Goal: Contribute content

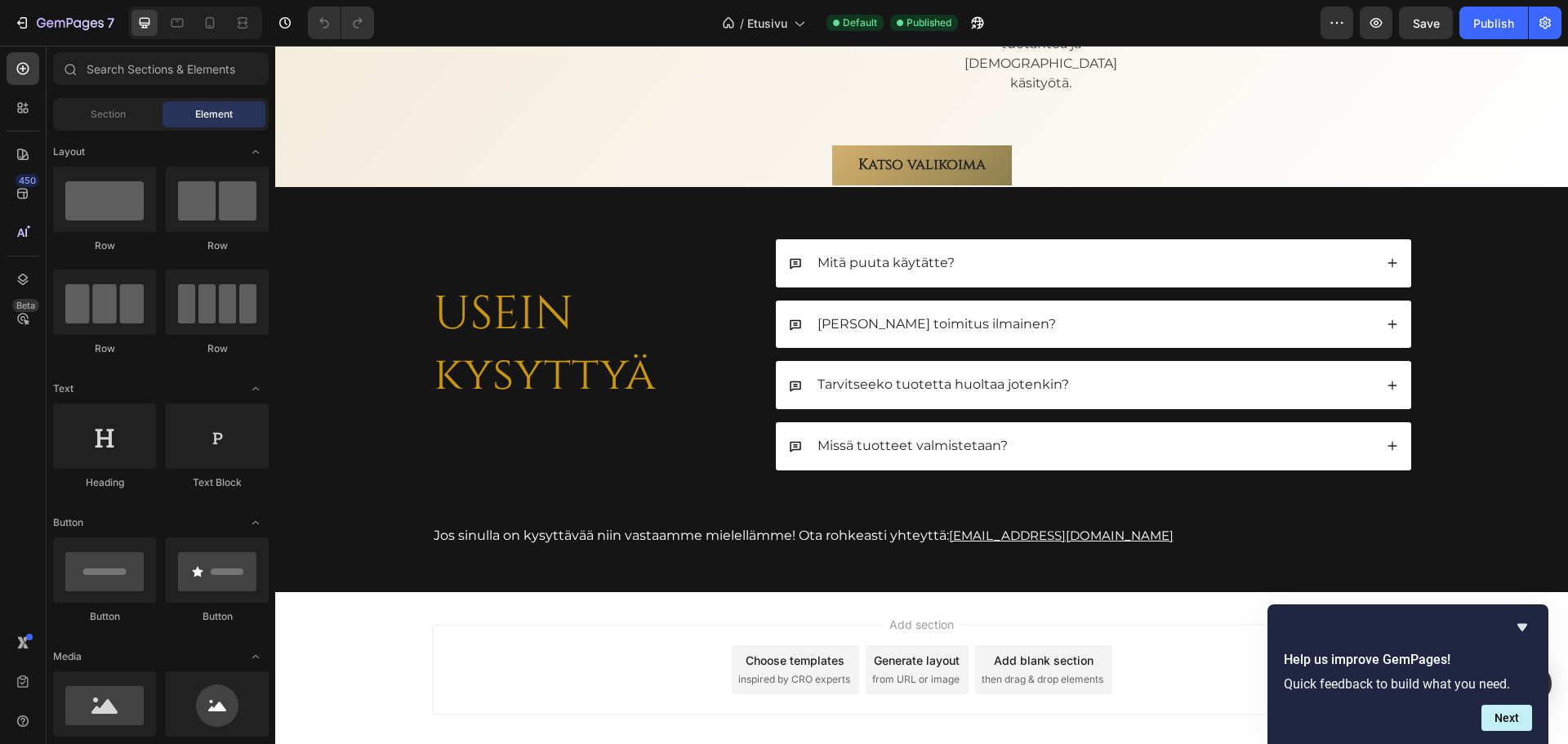
scroll to position [4972, 0]
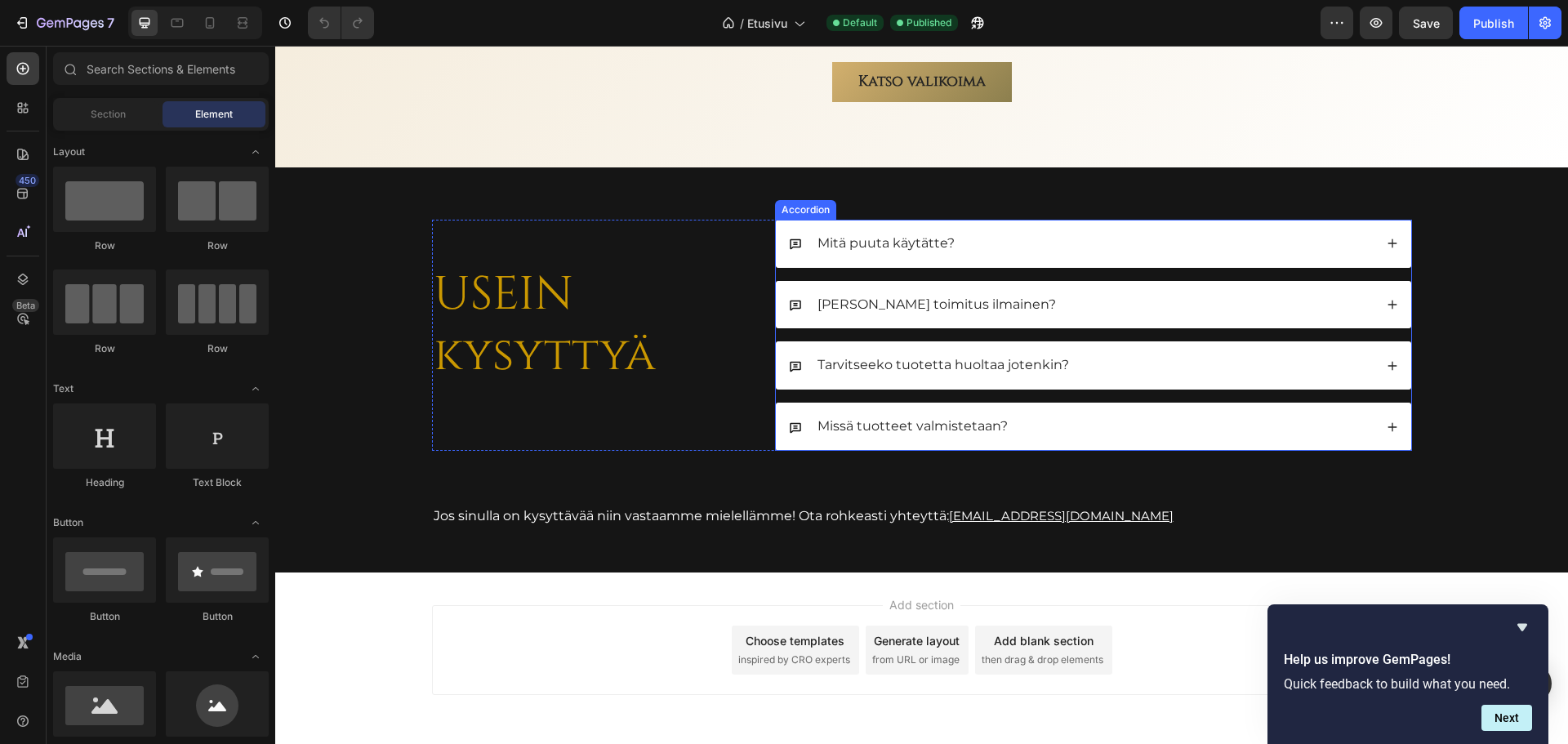
click at [1391, 421] on icon at bounding box center [1393, 427] width 12 height 12
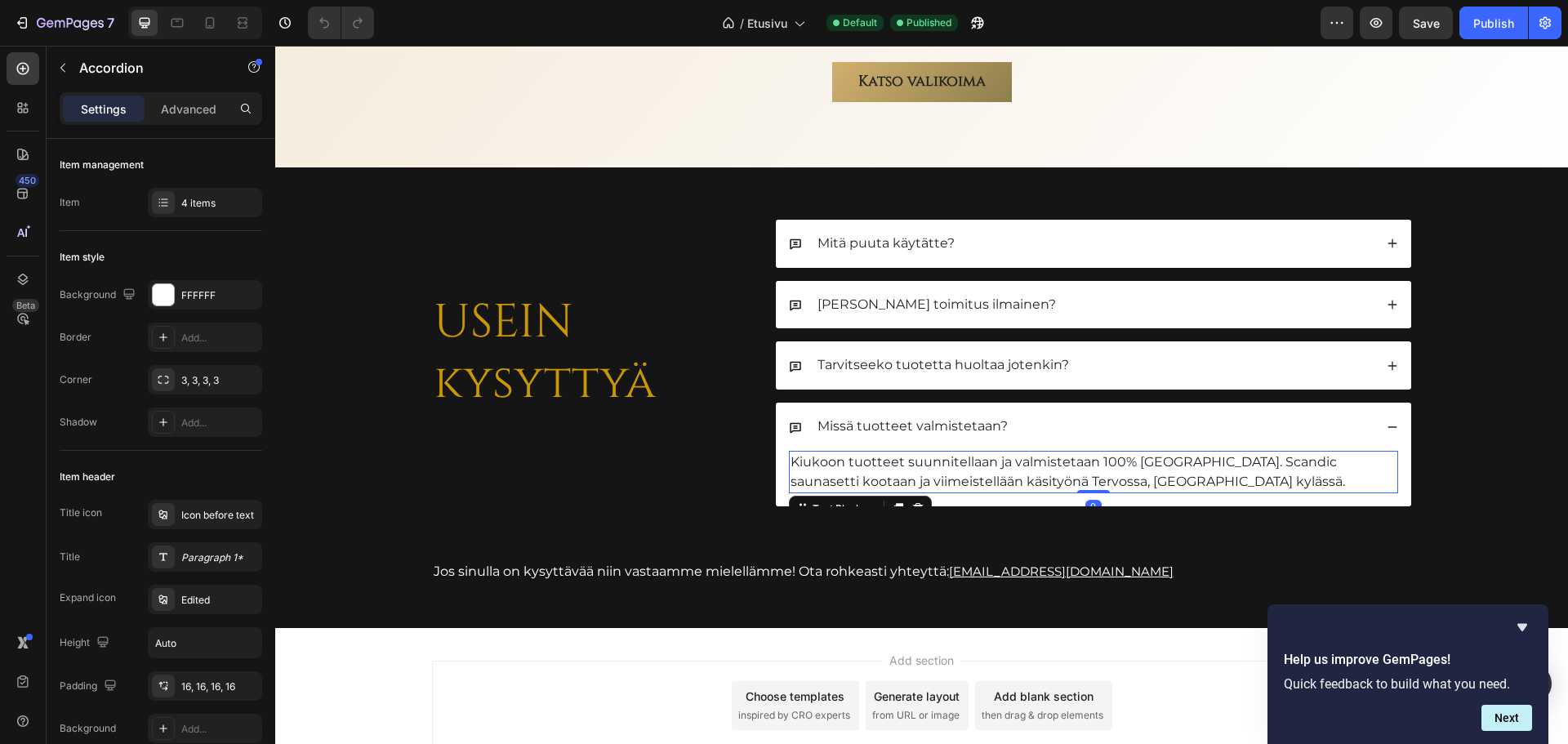
click at [1260, 452] on p "Kiukoon tuotteet suunnitellaan ja valmistetaan 100% [GEOGRAPHIC_DATA]. Scandic …" at bounding box center [1093, 471] width 606 height 39
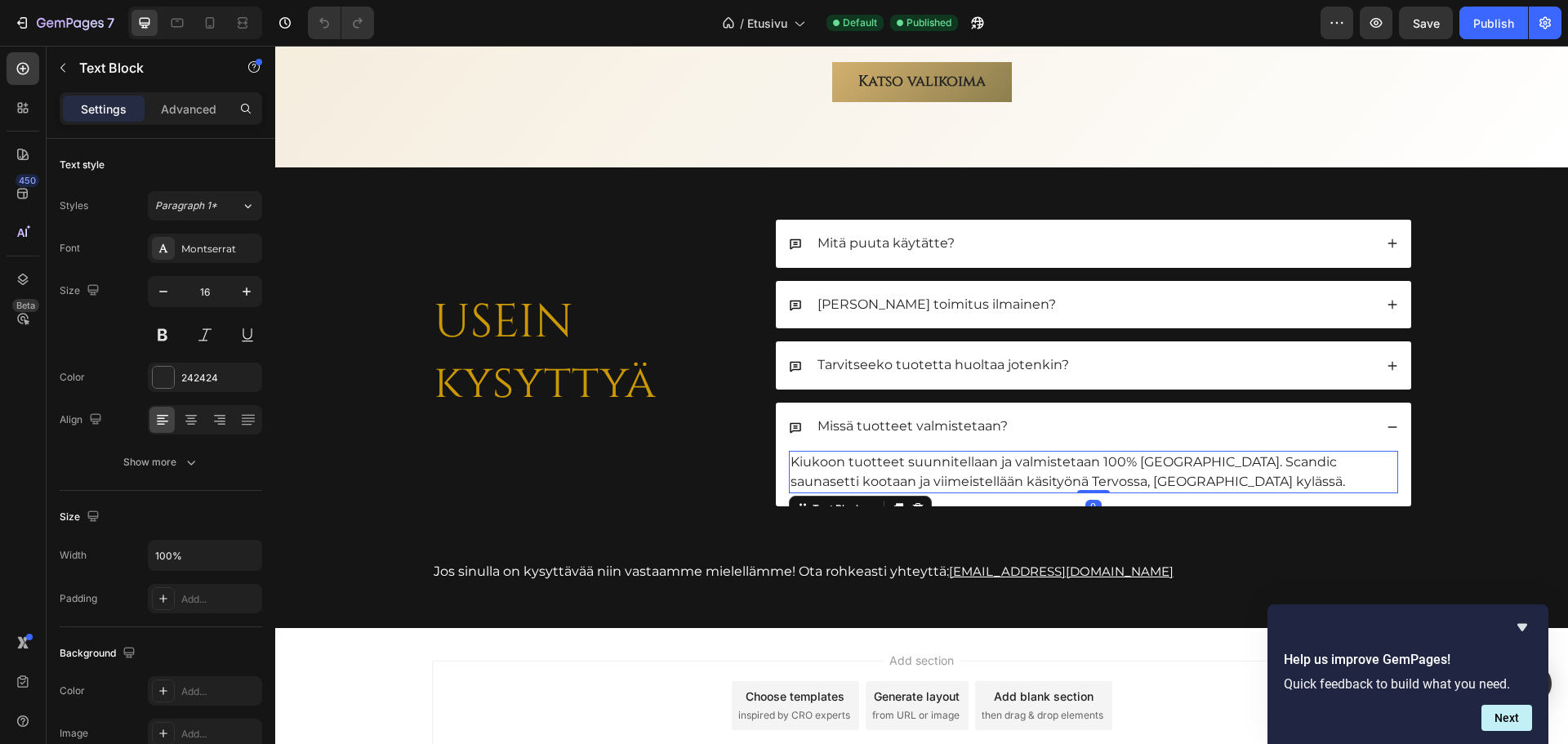
click at [1323, 452] on p "Kiukoon tuotteet suunnitellaan ja valmistetaan 100% [GEOGRAPHIC_DATA]. Scandic …" at bounding box center [1093, 471] width 606 height 39
click at [1330, 452] on p "Kiukoon tuotteet suunnitellaan ja valmistetaan 100% [GEOGRAPHIC_DATA]. Scandic …" at bounding box center [1093, 471] width 606 height 39
click at [1326, 452] on p "Kiukoon tuotteet suunnitellaan ja valmistetaan 100% [GEOGRAPHIC_DATA]. Scandic …" at bounding box center [1093, 471] width 606 height 39
drag, startPoint x: 1326, startPoint y: 400, endPoint x: 1204, endPoint y: 398, distance: 122.0
click at [1204, 452] on p "Kiukoon tuotteet suunnitellaan ja valmistetaan 100% [GEOGRAPHIC_DATA]. Scandic …" at bounding box center [1093, 471] width 606 height 39
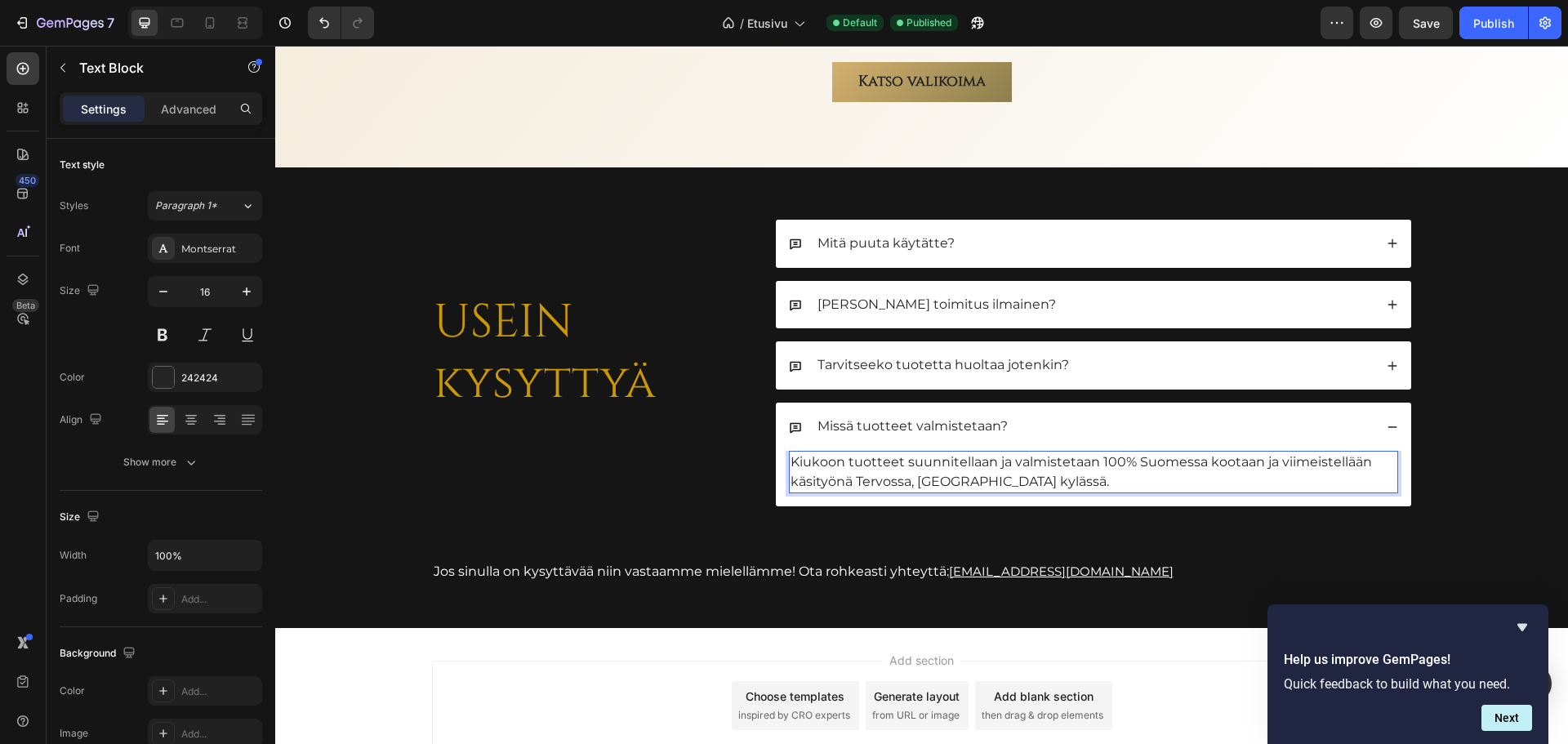
click at [1007, 452] on p "Kiukoon tuotteet suunnitellaan ja valmistetaan 100% Suomessa kootaan ja viimeis…" at bounding box center [1093, 471] width 606 height 39
drag, startPoint x: 1002, startPoint y: 400, endPoint x: 898, endPoint y: 402, distance: 104.0
click at [898, 452] on p "Kiukoon tuotteet suunnitellaan ja valmistetaan 100% Suomessa kootaan ja viimeis…" at bounding box center [1093, 471] width 606 height 39
click at [1162, 452] on p "Kiukoon tuotteet valmistetaan 100% Suomessa kootaan ja viimeistellään käsityönä…" at bounding box center [1093, 471] width 606 height 39
click at [1097, 452] on p "Kiukoon tuotteet valmistetaan 100% Suomessa kootaan ja ne viimeistellään käsity…" at bounding box center [1093, 471] width 606 height 39
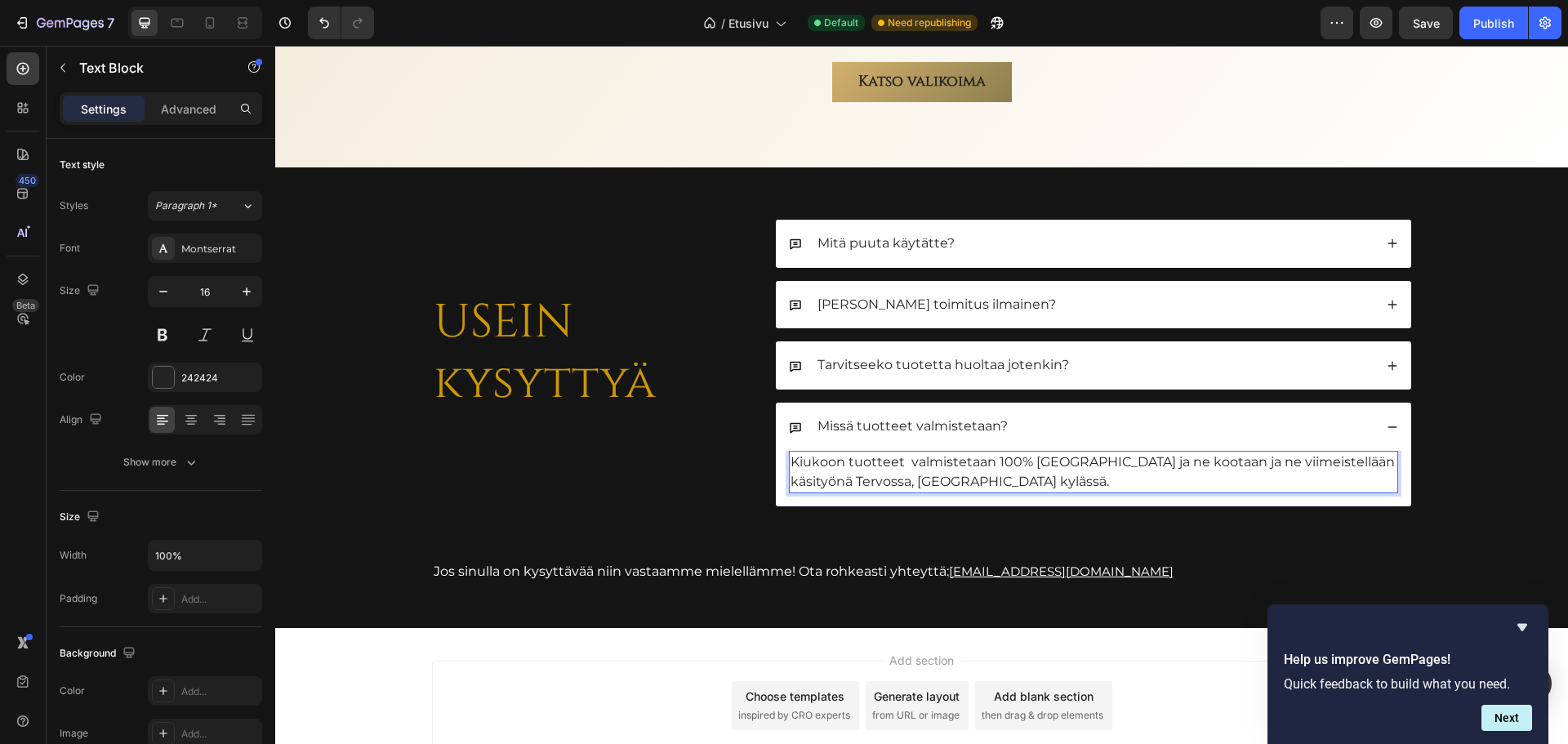
click at [1218, 452] on p "Kiukoon tuotteet valmistetaan 100% [GEOGRAPHIC_DATA] ja ne kootaan ja ne viimei…" at bounding box center [1093, 471] width 606 height 39
click at [1128, 452] on p "Kiukoon tuotteet valmistetaan 100% Suomessa ja ne kootaan sekä viimeistellään k…" at bounding box center [1093, 471] width 606 height 39
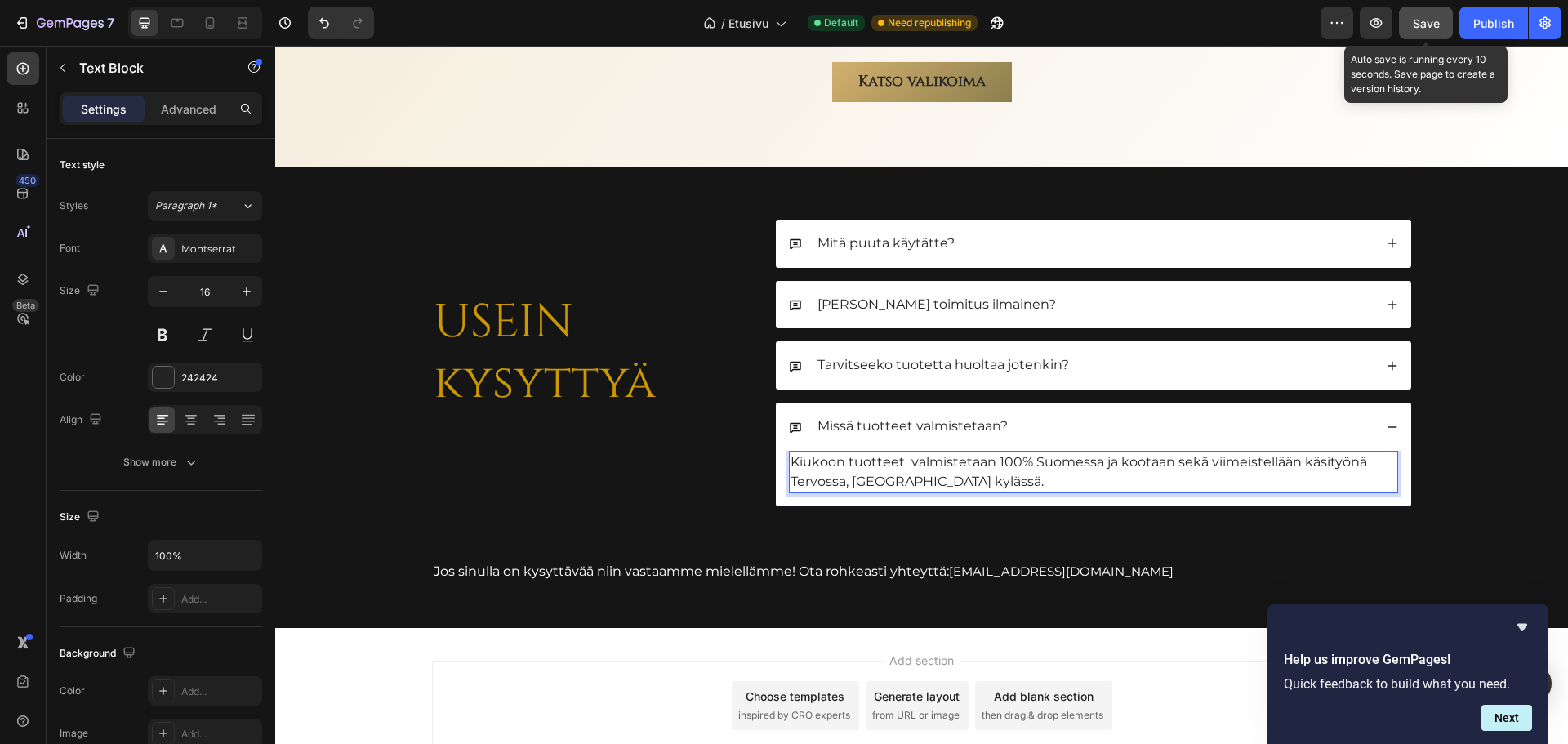
click at [1435, 35] on button "Save" at bounding box center [1425, 23] width 54 height 33
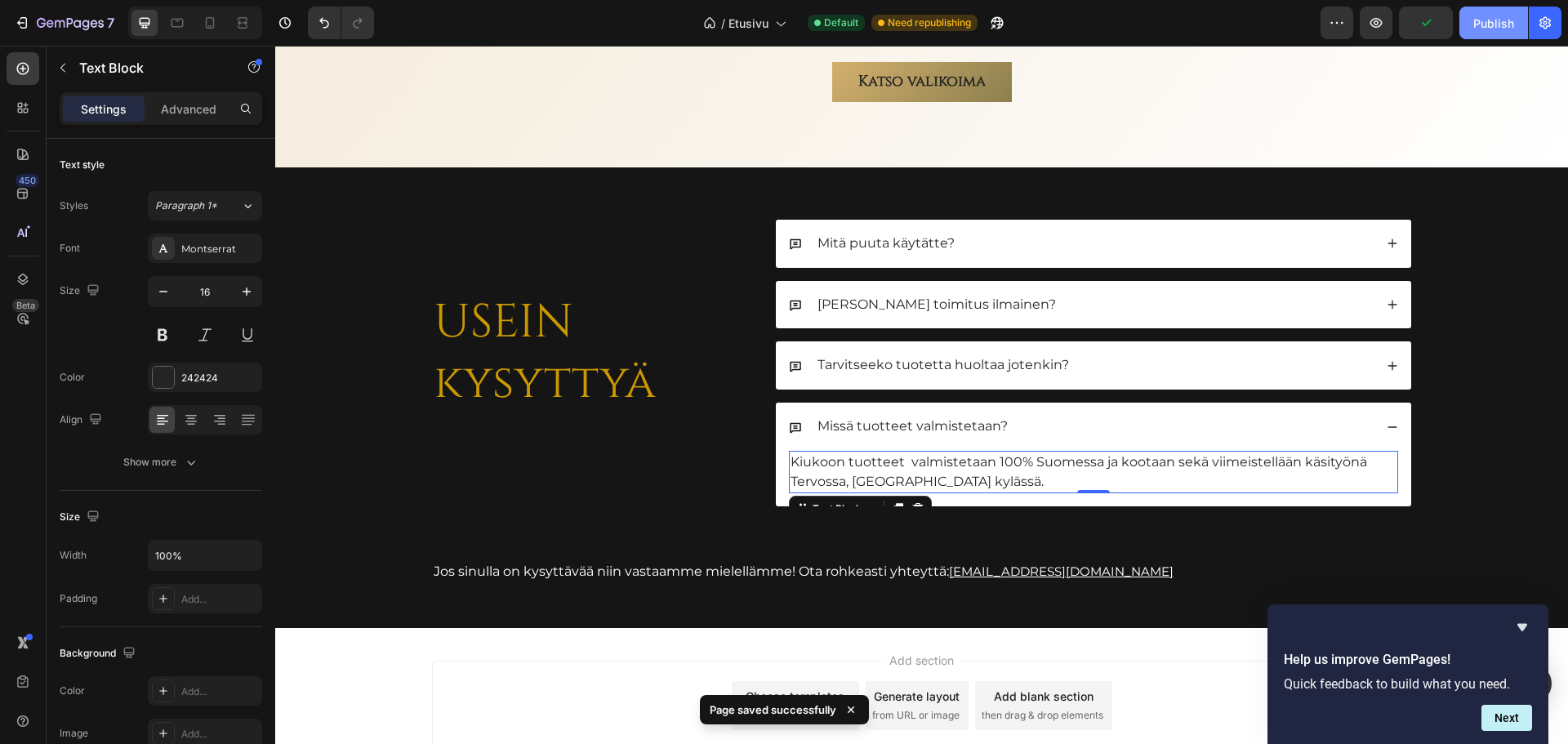
click at [1490, 20] on div "Publish" at bounding box center [1494, 23] width 41 height 18
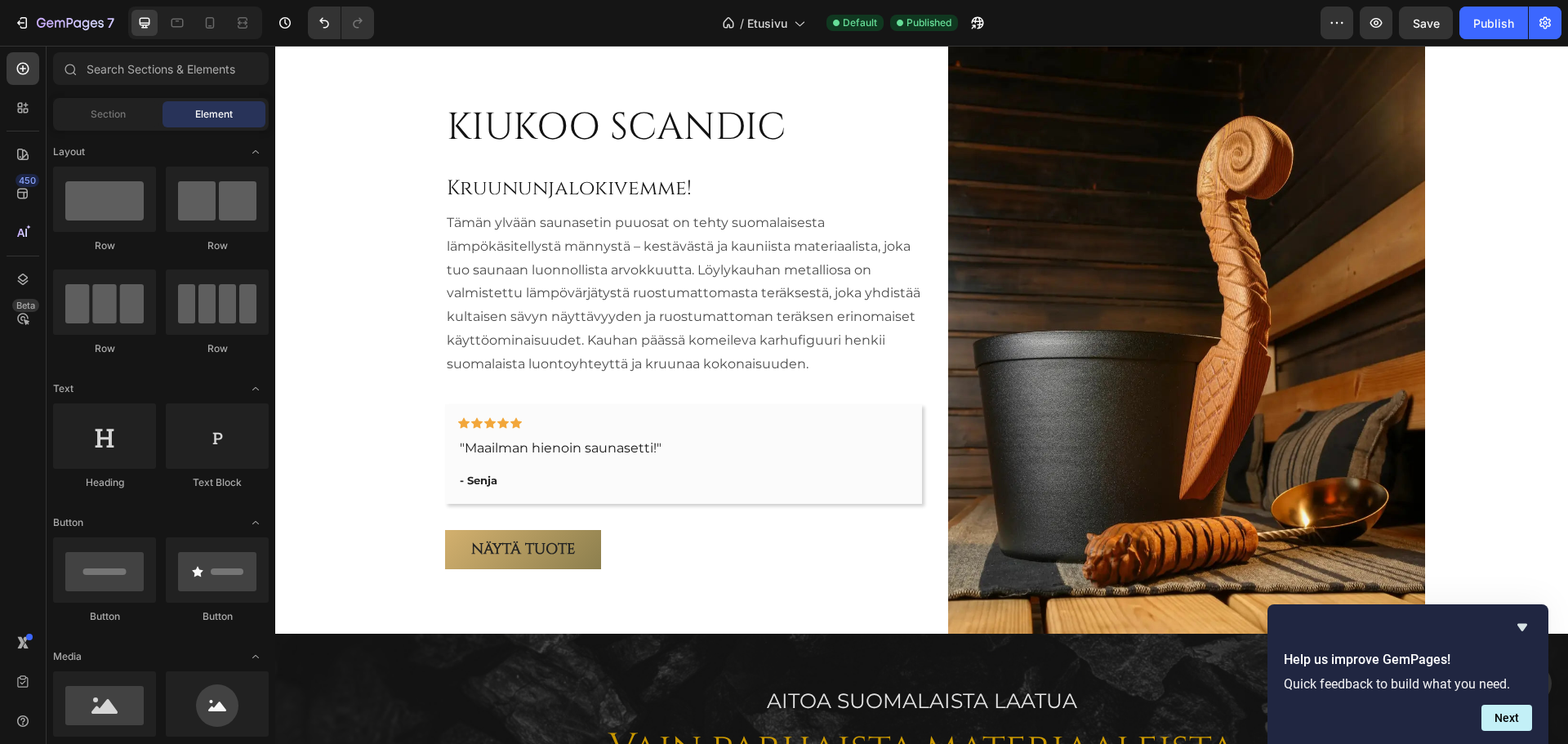
scroll to position [912, 0]
